Goal: Information Seeking & Learning: Understand process/instructions

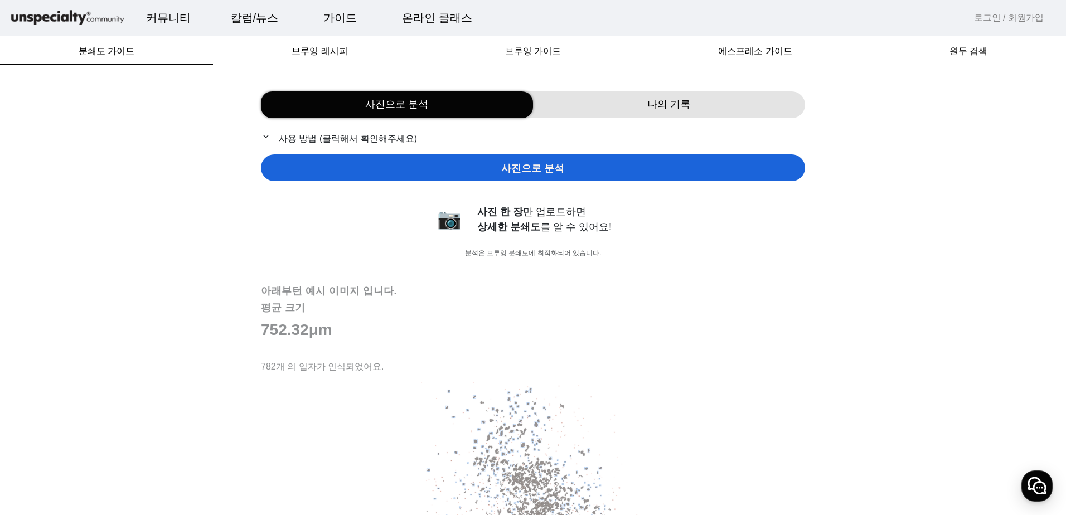
click at [431, 103] on div "사진으로 분석" at bounding box center [397, 104] width 272 height 27
click at [523, 173] on span "사진으로 분석" at bounding box center [532, 168] width 63 height 15
click at [357, 143] on p "expand_more 사용 방법 (클릭해서 확인해주세요)" at bounding box center [533, 139] width 544 height 14
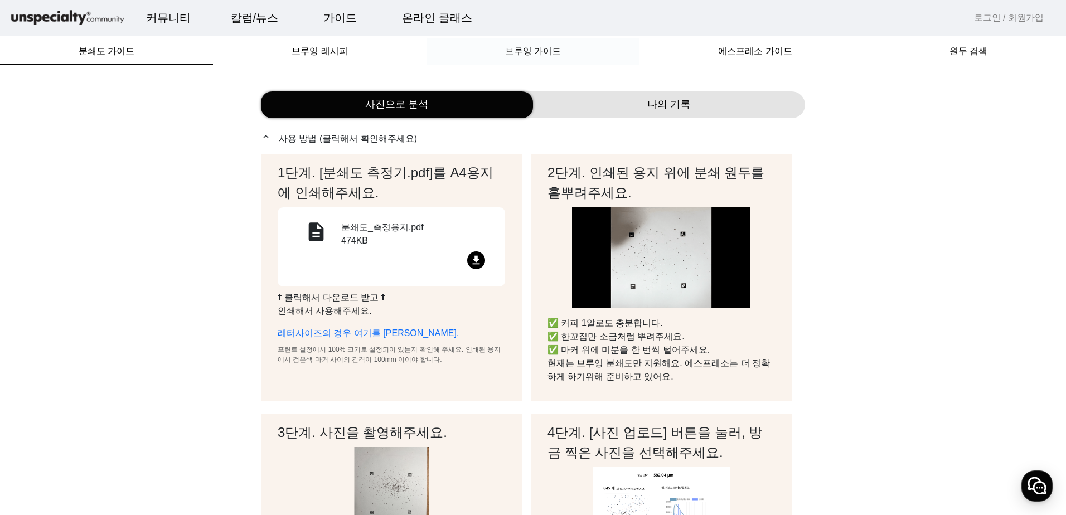
click at [543, 49] on span "브루잉 가이드" at bounding box center [533, 51] width 56 height 9
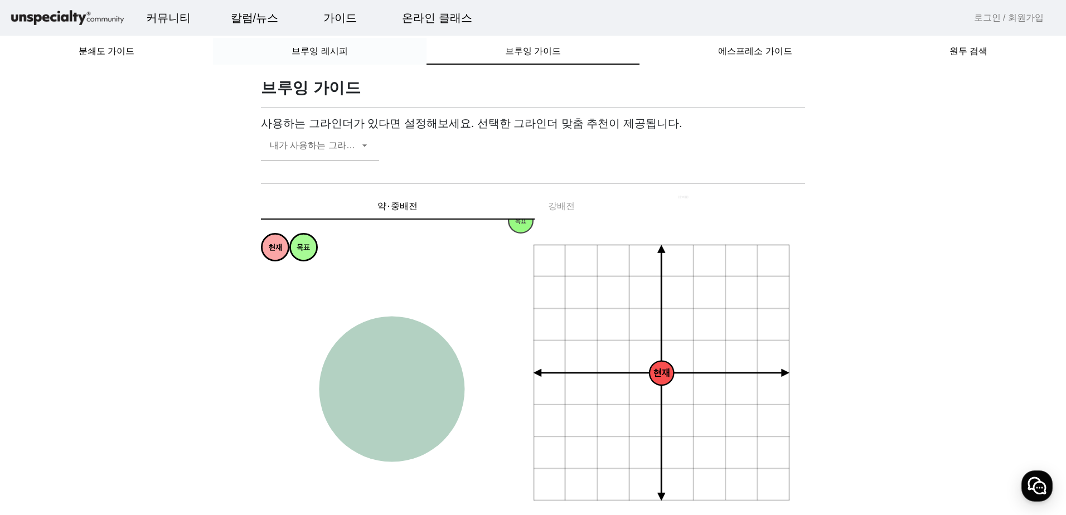
click at [316, 52] on span "브루잉 레시피" at bounding box center [320, 51] width 56 height 9
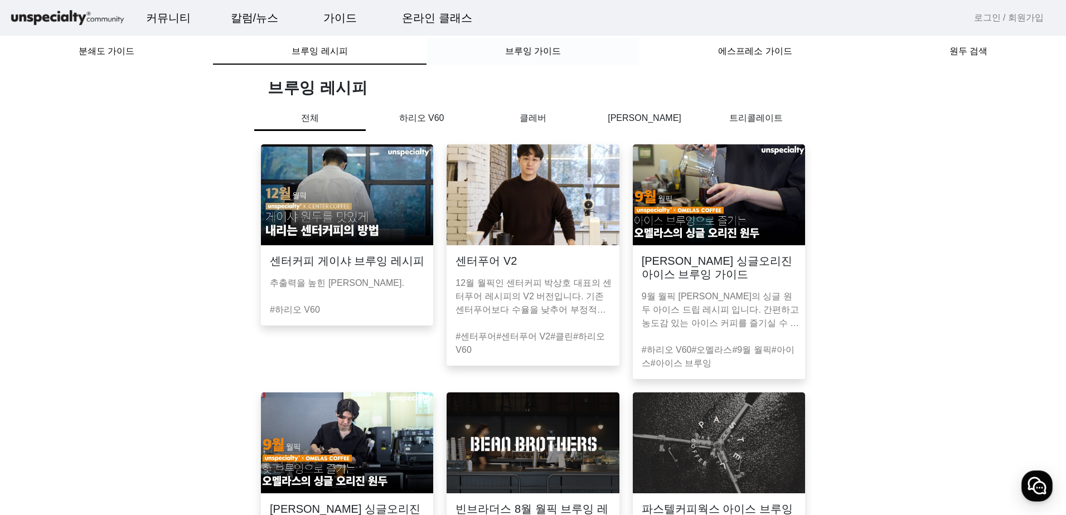
click at [525, 56] on span "브루잉 가이드" at bounding box center [533, 51] width 56 height 9
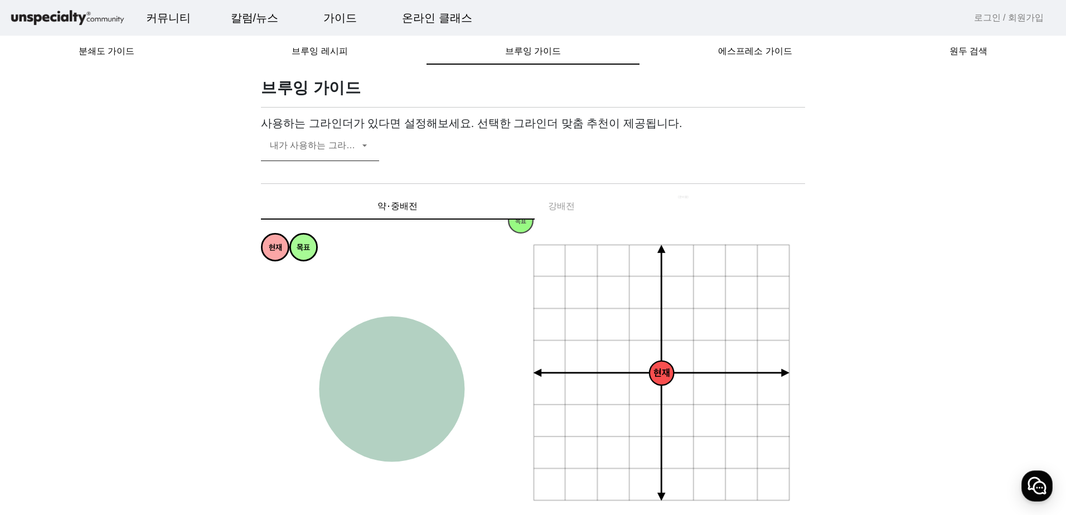
click at [328, 144] on span at bounding box center [314, 149] width 89 height 13
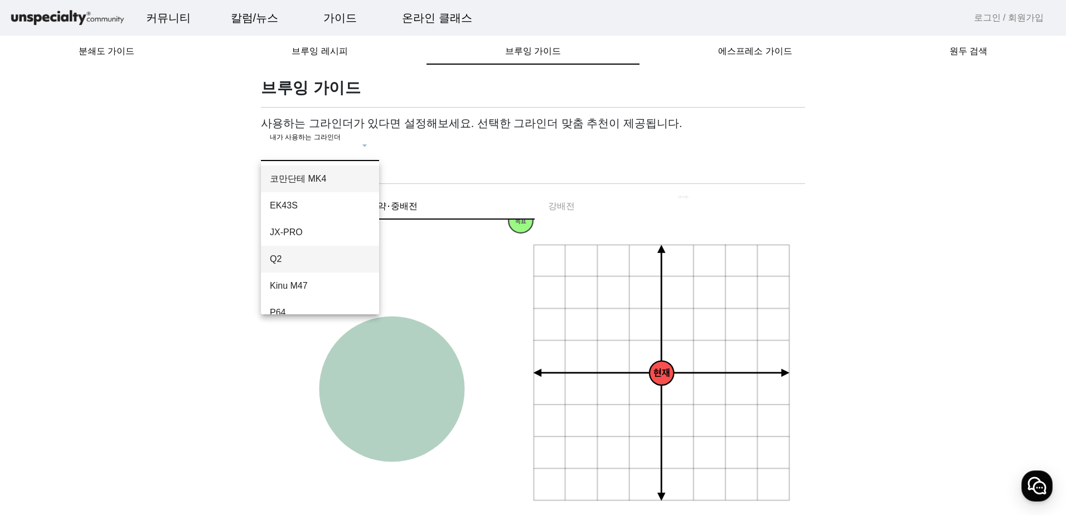
click at [316, 250] on mat-option "Q2" at bounding box center [320, 259] width 118 height 27
